Goal: Transaction & Acquisition: Purchase product/service

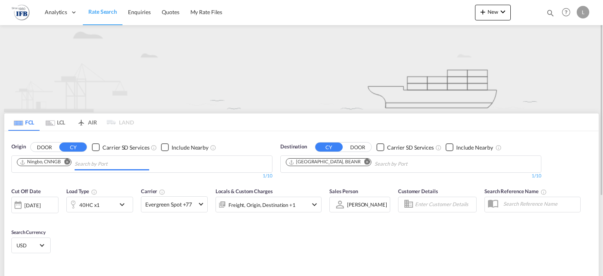
click at [124, 166] on input "Chips input." at bounding box center [112, 164] width 75 height 13
click at [67, 163] on md-icon "Remove" at bounding box center [67, 162] width 6 height 6
click at [69, 164] on input "Chips input." at bounding box center [54, 164] width 75 height 13
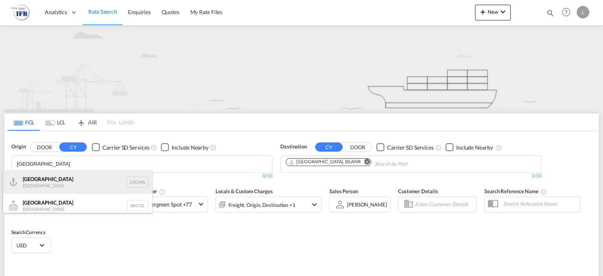
type input "[GEOGRAPHIC_DATA]"
click at [44, 180] on div "Colombo [GEOGRAPHIC_DATA] LKCMB" at bounding box center [77, 182] width 149 height 24
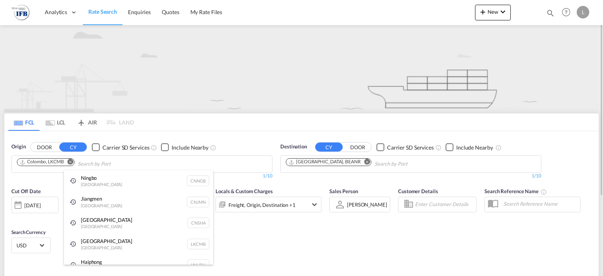
drag, startPoint x: 334, startPoint y: 163, endPoint x: 339, endPoint y: 162, distance: 5.2
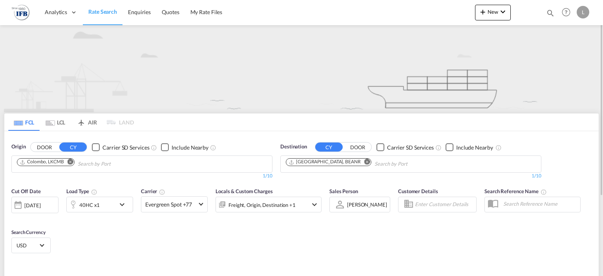
click at [364, 162] on md-icon "Remove" at bounding box center [367, 162] width 6 height 6
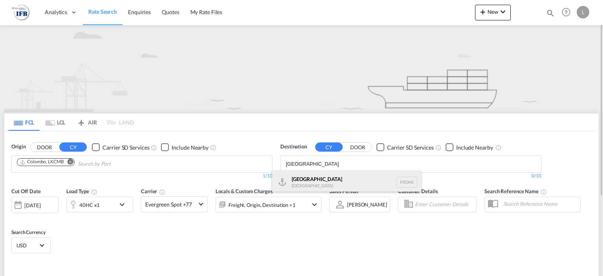
type input "[GEOGRAPHIC_DATA]"
click at [319, 179] on div "Dunkerque [GEOGRAPHIC_DATA] FRDKK" at bounding box center [346, 182] width 149 height 24
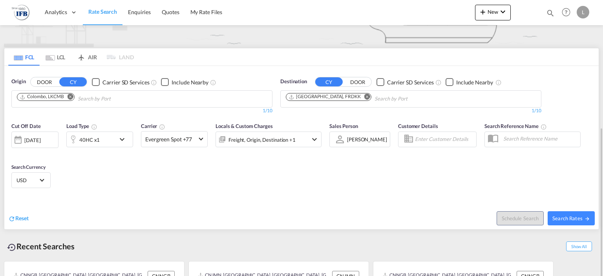
scroll to position [113, 0]
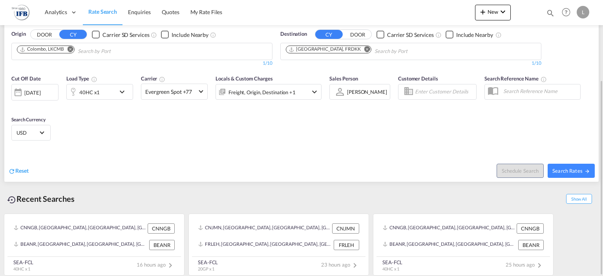
click at [557, 219] on div "CNNGB, [GEOGRAPHIC_DATA], [GEOGRAPHIC_DATA], [GEOGRAPHIC_DATA] & [GEOGRAPHIC_DA…" at bounding box center [301, 243] width 595 height 66
click at [564, 179] on div "Schedule Search Search Rates" at bounding box center [451, 167] width 295 height 30
click at [564, 174] on button "Search Rates" at bounding box center [571, 171] width 47 height 14
type input "LKCMB to FRDKK / [DATE]"
